Goal: Browse casually: Explore the website without a specific task or goal

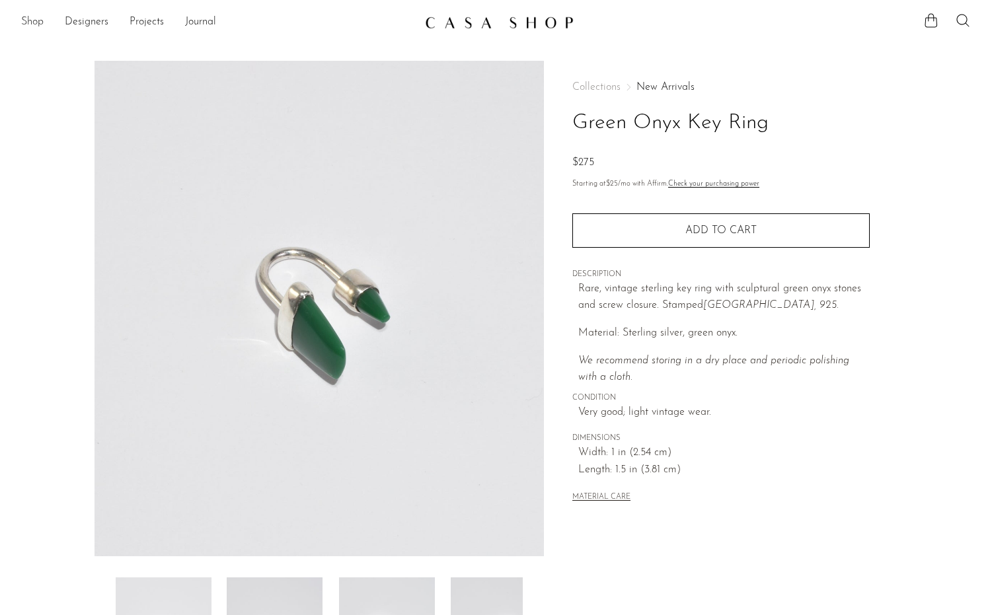
click at [30, 18] on link "Shop" at bounding box center [32, 22] width 22 height 17
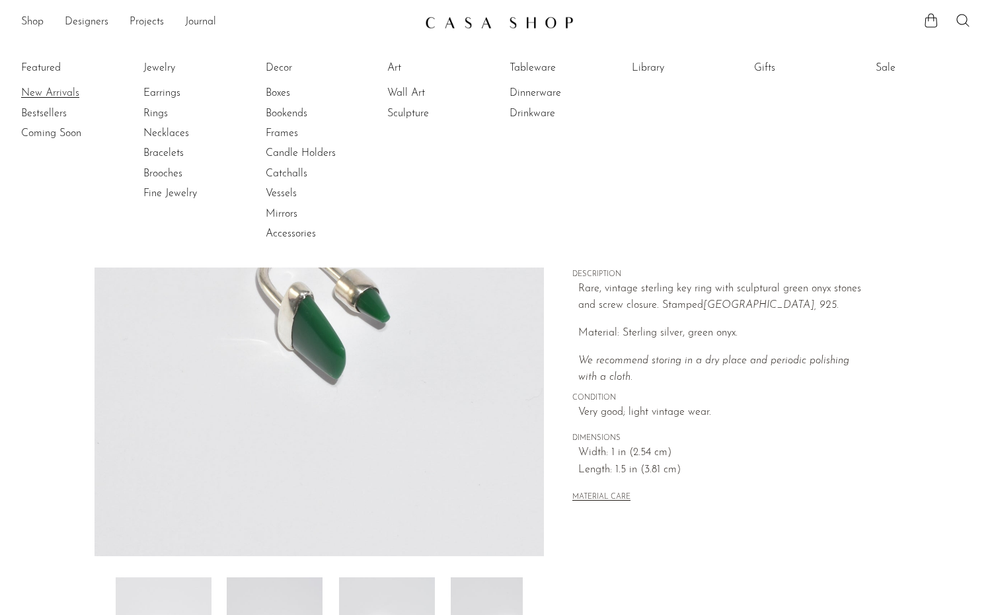
click at [45, 93] on link "New Arrivals" at bounding box center [70, 93] width 99 height 15
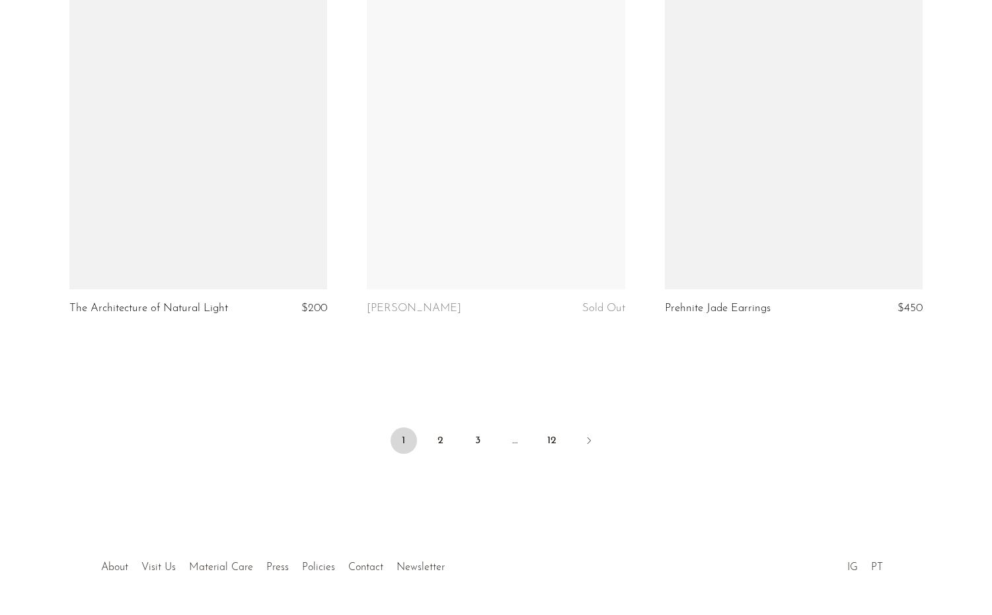
scroll to position [4869, 0]
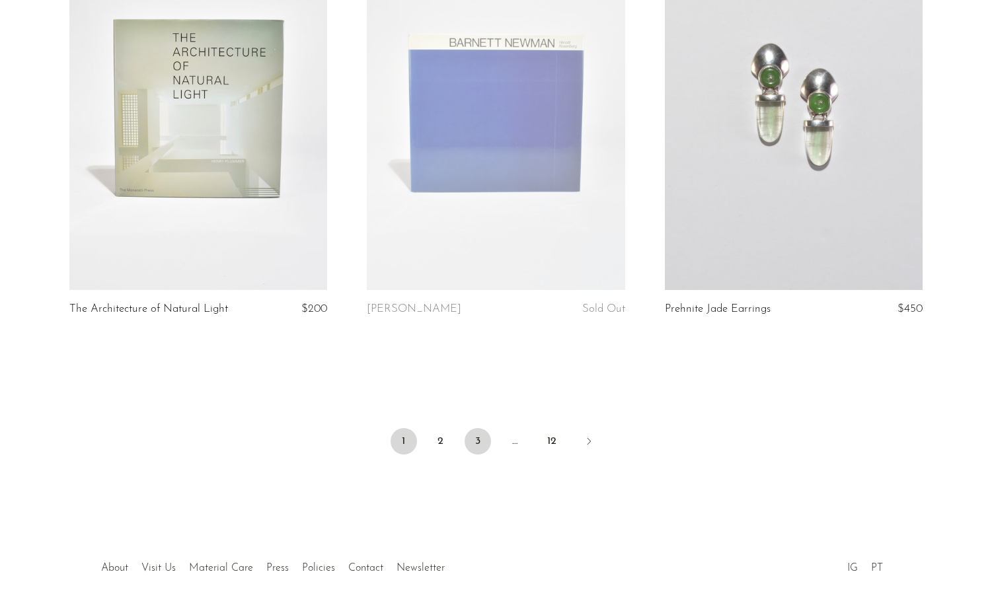
click at [481, 428] on link "3" at bounding box center [478, 441] width 26 height 26
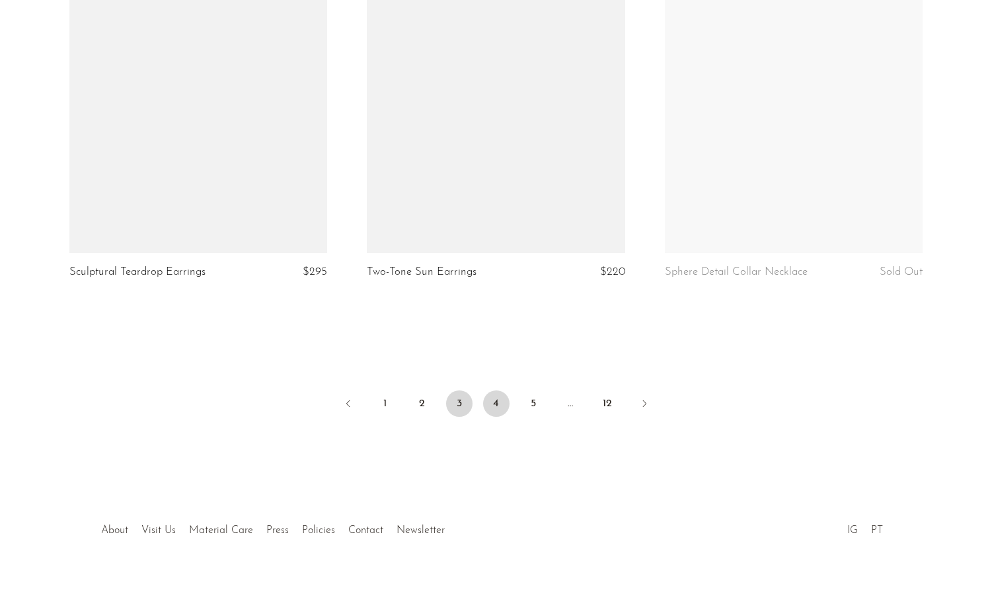
scroll to position [4869, 0]
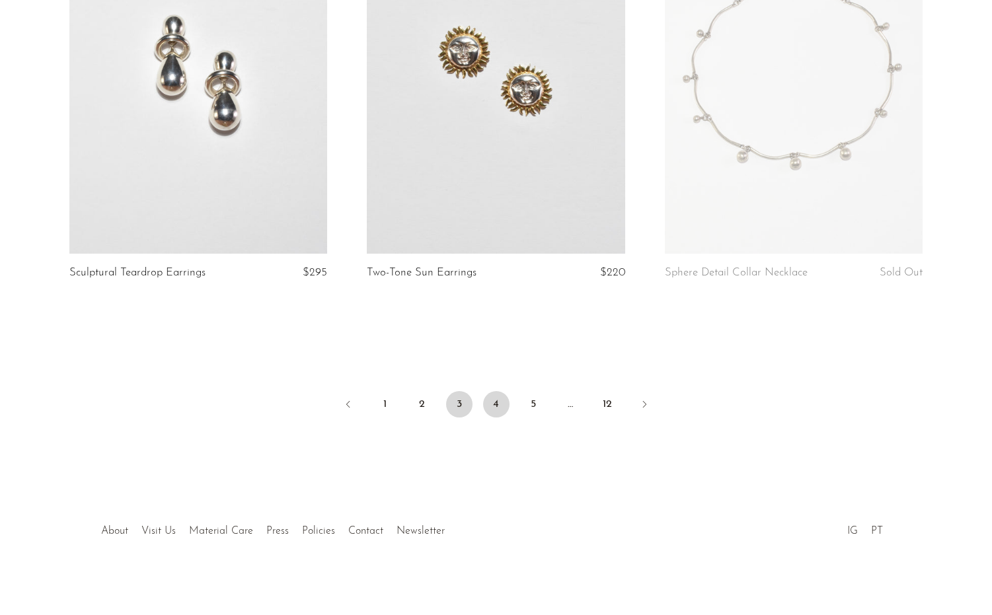
click at [496, 404] on link "4" at bounding box center [496, 404] width 26 height 26
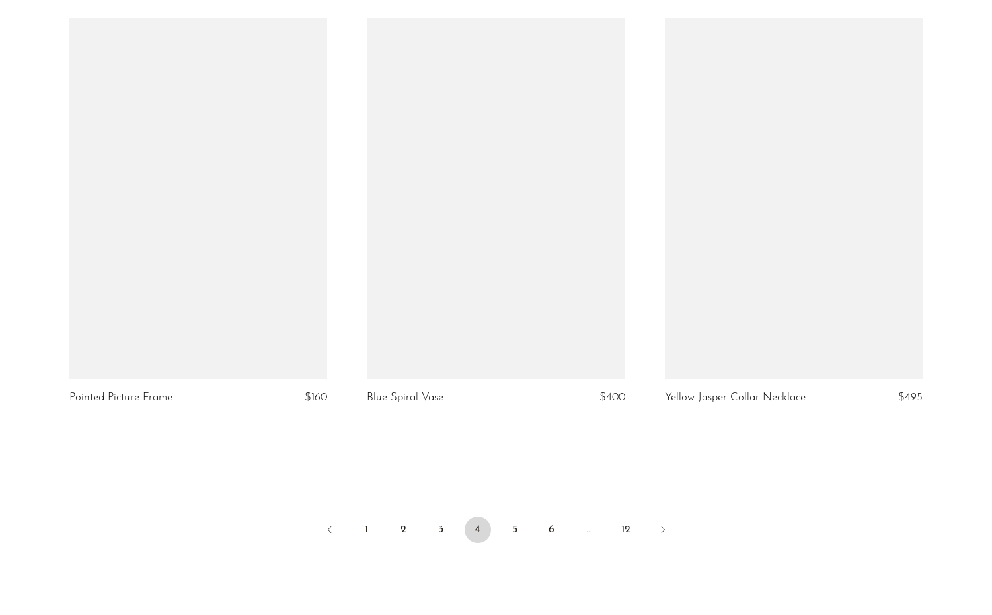
scroll to position [4857, 0]
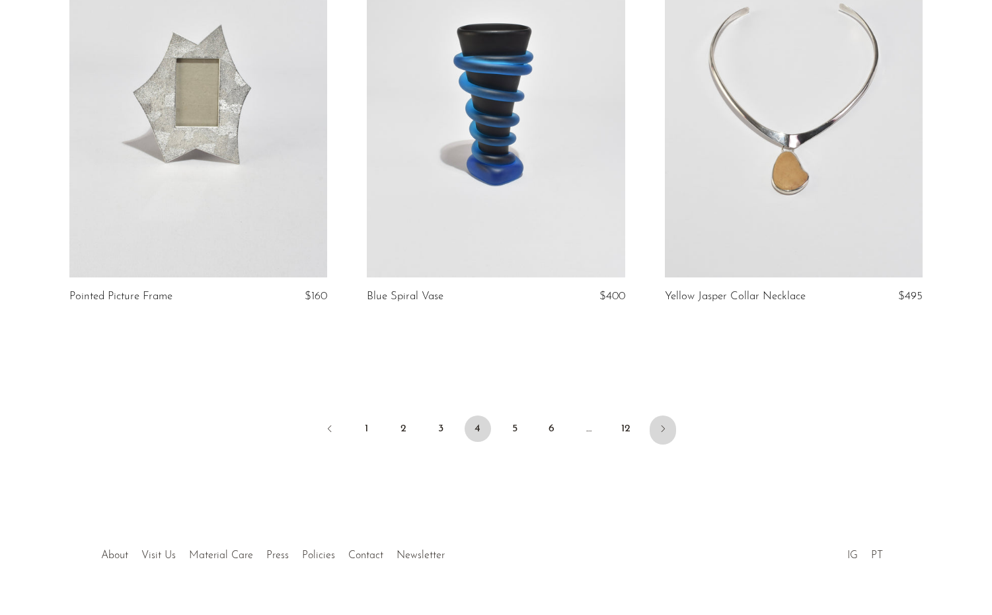
click at [660, 416] on link "Next" at bounding box center [663, 430] width 26 height 29
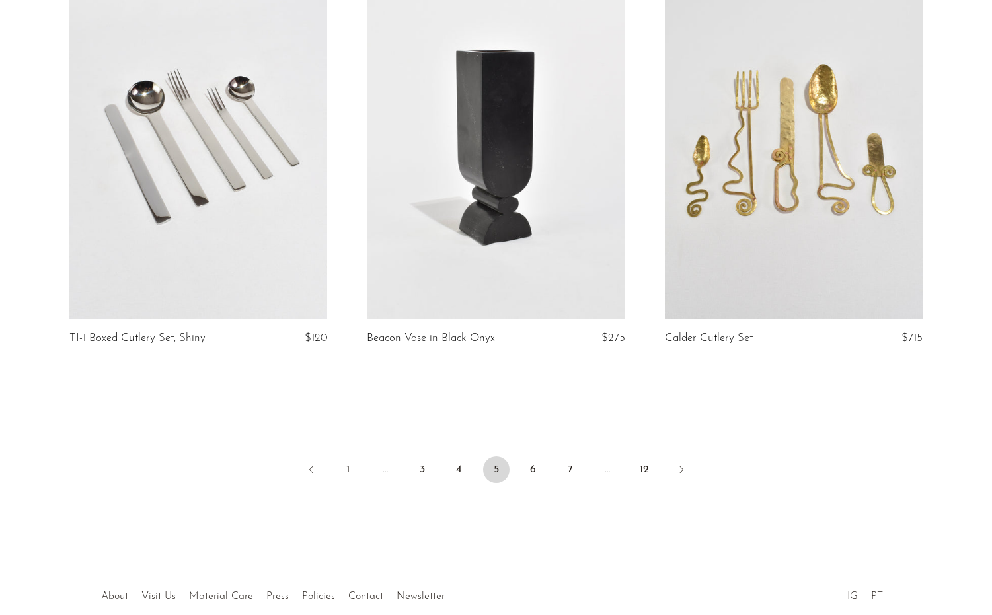
scroll to position [4804, 0]
click at [679, 464] on icon "Next" at bounding box center [681, 469] width 11 height 11
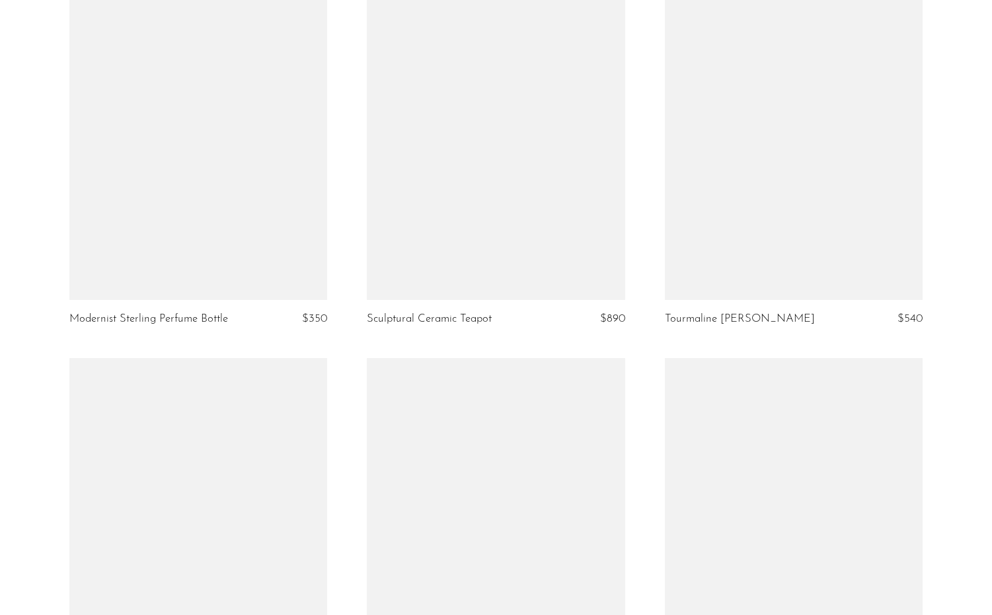
scroll to position [3120, 0]
